Goal: Check status: Check status

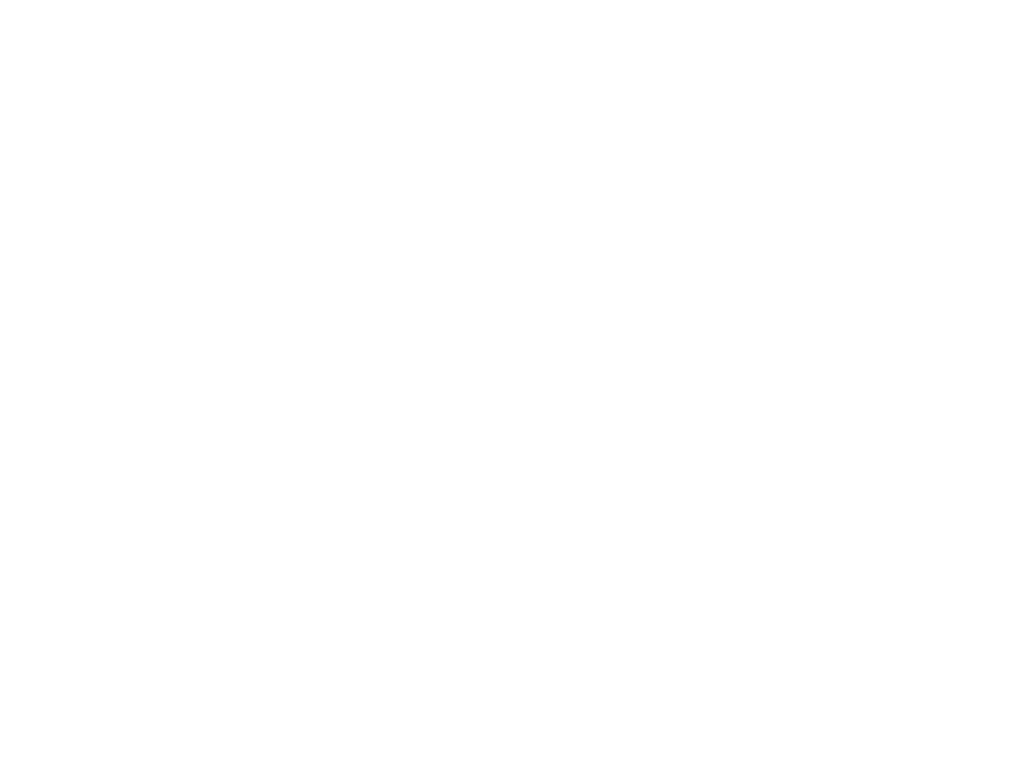
type input "[EMAIL_ADDRESS][DOMAIN_NAME]"
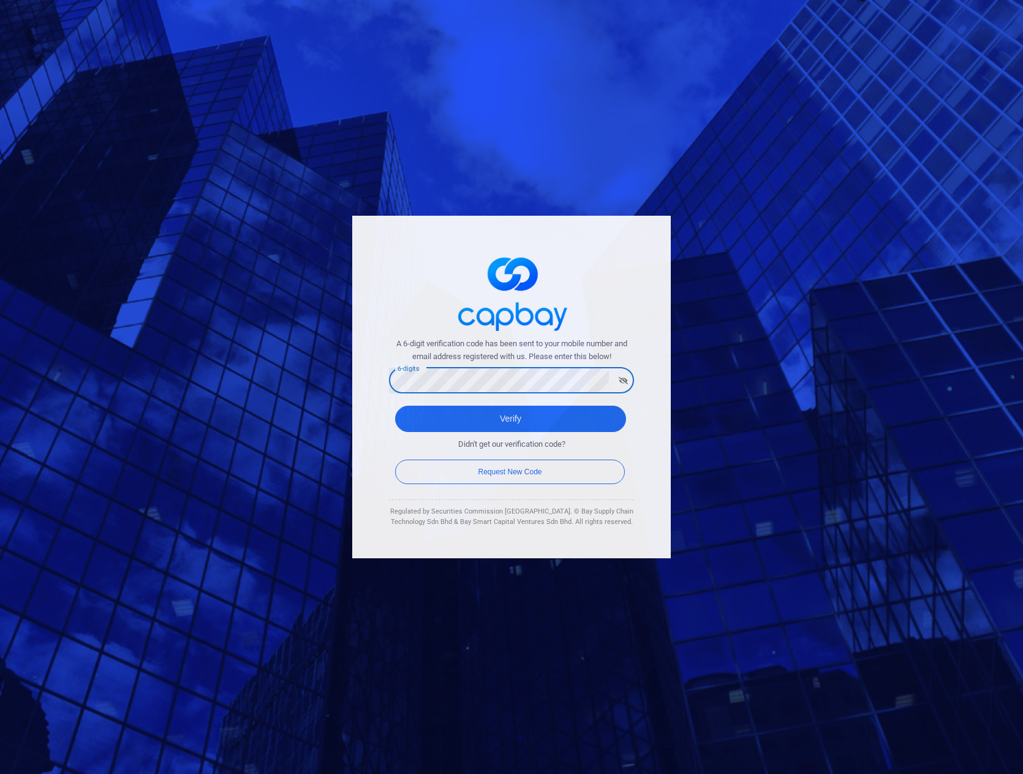
click at [485, 240] on div "A 6-digit verification code has been sent to your mobile number and email addre…" at bounding box center [511, 387] width 319 height 342
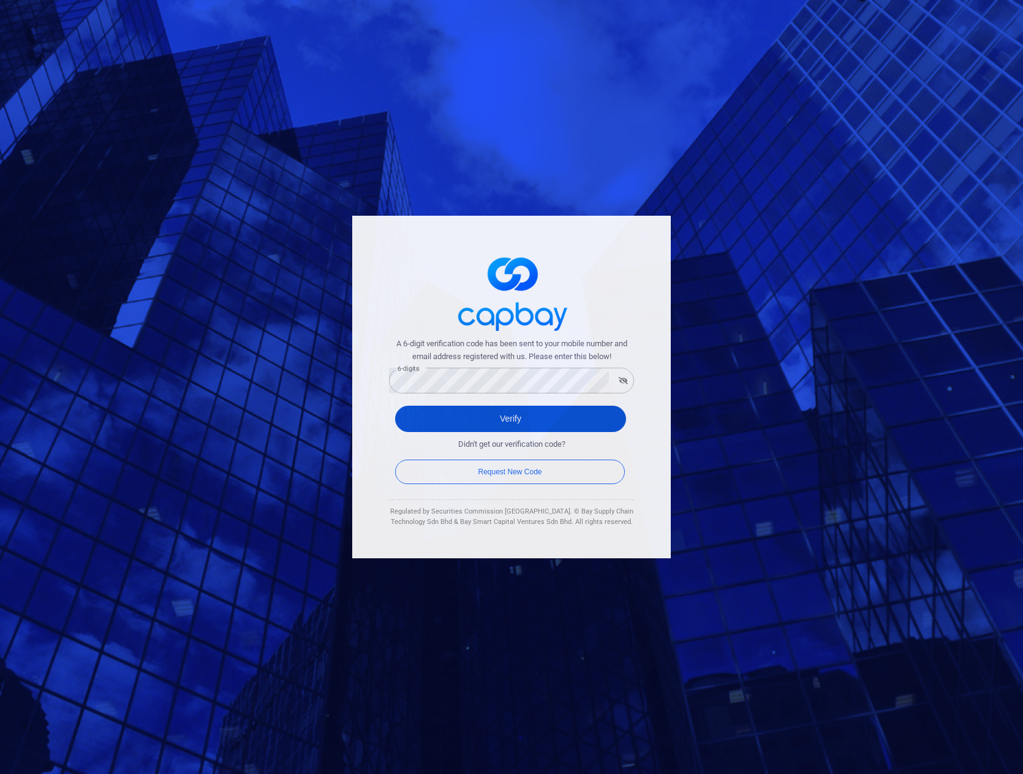
click at [504, 414] on button "Verify" at bounding box center [510, 419] width 231 height 26
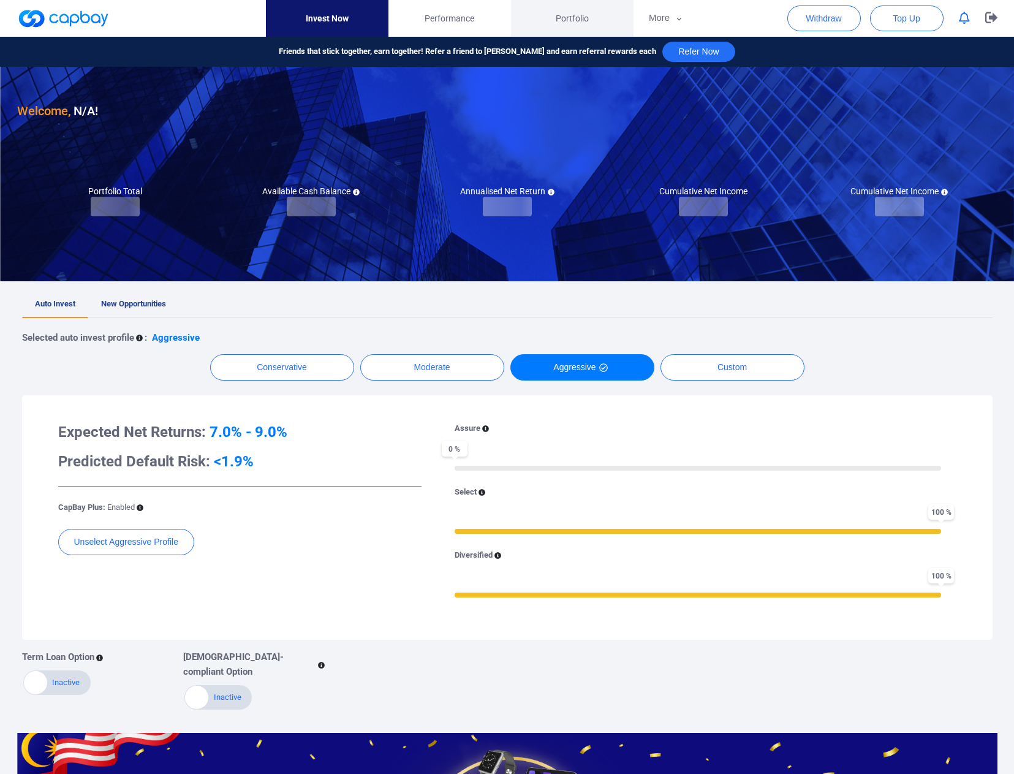
click at [569, 17] on span "Portfolio" at bounding box center [572, 18] width 33 height 13
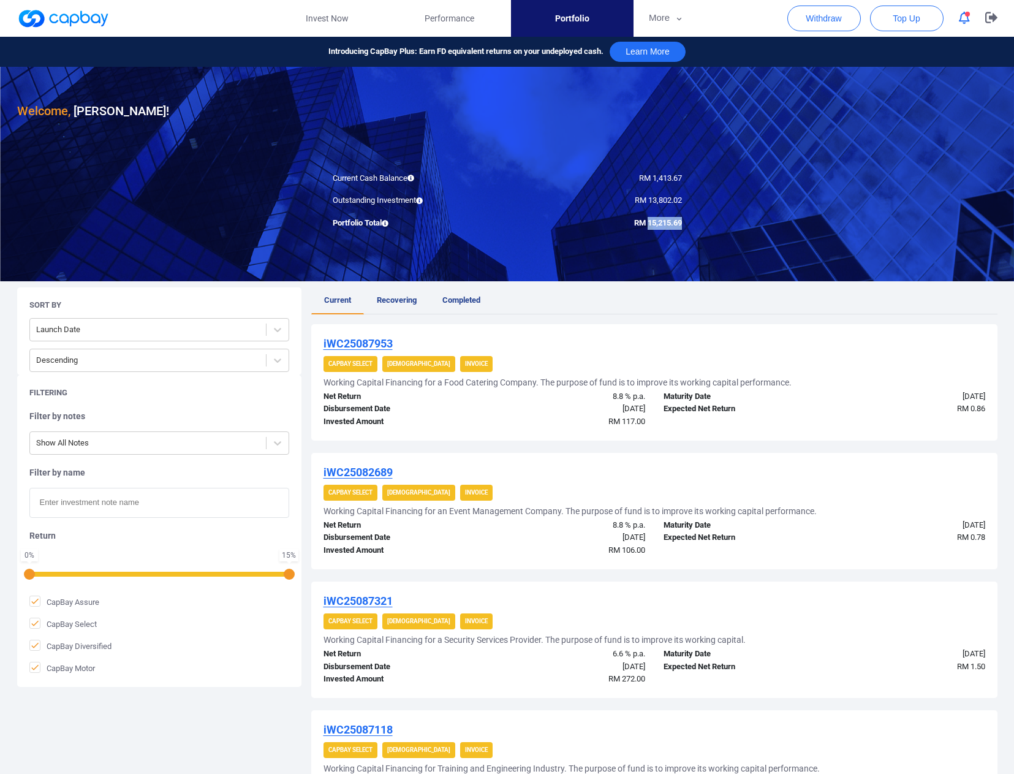
drag, startPoint x: 645, startPoint y: 222, endPoint x: 682, endPoint y: 223, distance: 37.4
click at [685, 225] on div "RM 15,215.69" at bounding box center [599, 223] width 184 height 13
copy span "15,215.69"
